Goal: Navigation & Orientation: Find specific page/section

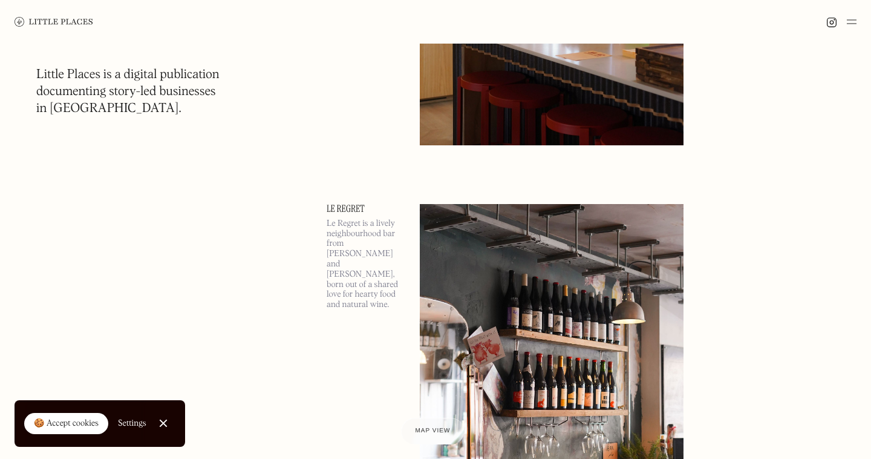
scroll to position [1851, 0]
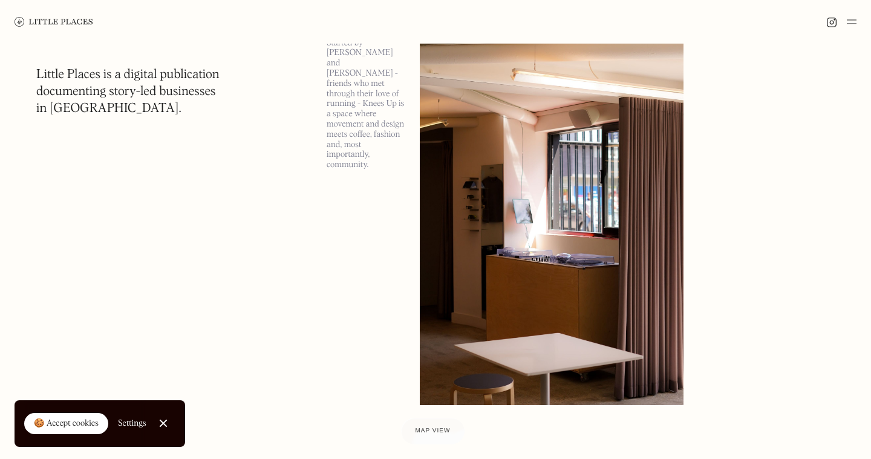
click at [168, 426] on link "Close Cookie Popup" at bounding box center [163, 423] width 24 height 24
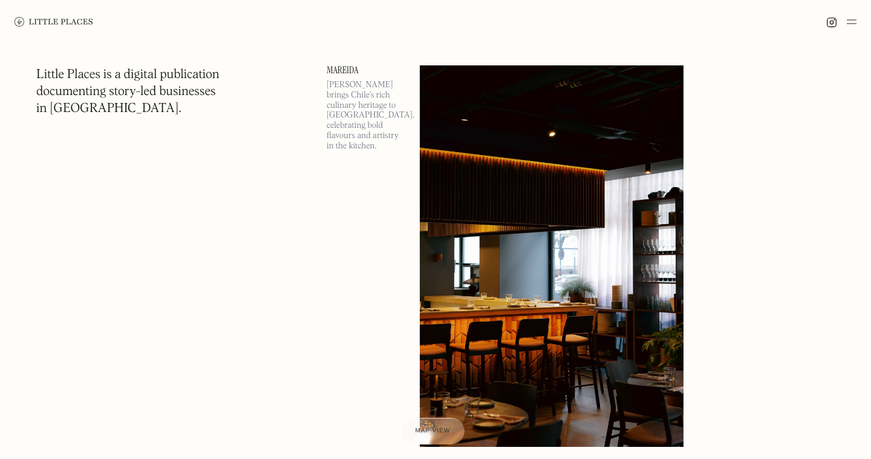
scroll to position [0, 0]
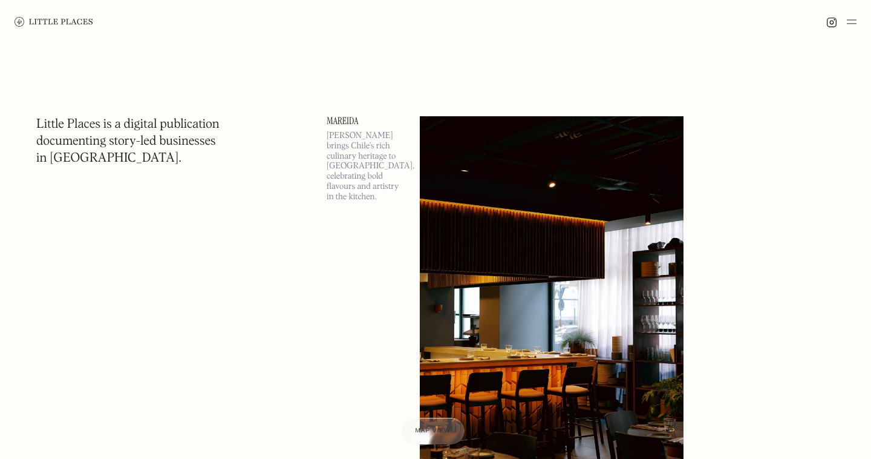
click at [850, 25] on img at bounding box center [852, 22] width 10 height 15
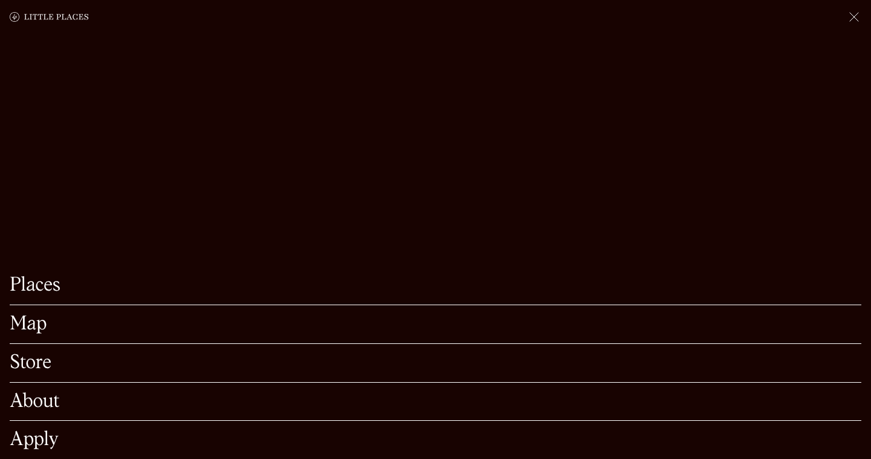
click at [33, 399] on link "About" at bounding box center [436, 401] width 852 height 19
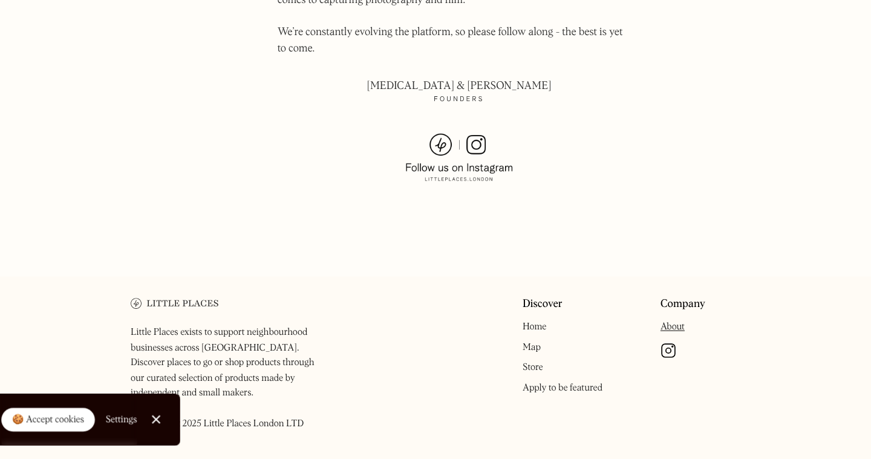
scroll to position [882, 0]
